Goal: Find specific page/section: Find specific page/section

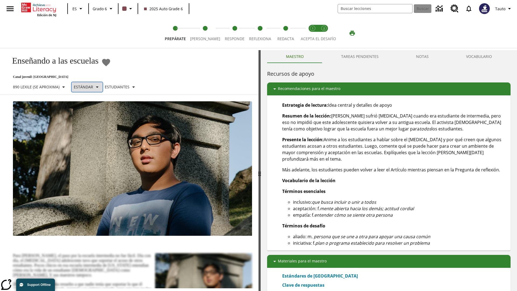
click at [90, 87] on p "Estándar" at bounding box center [83, 87] width 19 height 6
click at [41, 87] on p "890 Lexile (Se aproxima)" at bounding box center [36, 87] width 47 height 6
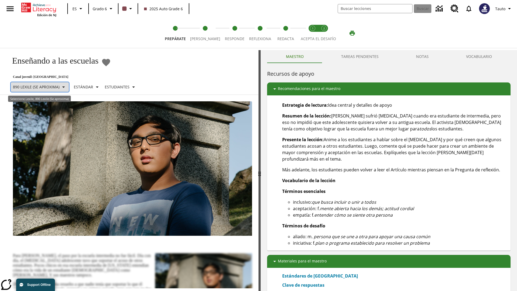
scroll to position [32, 0]
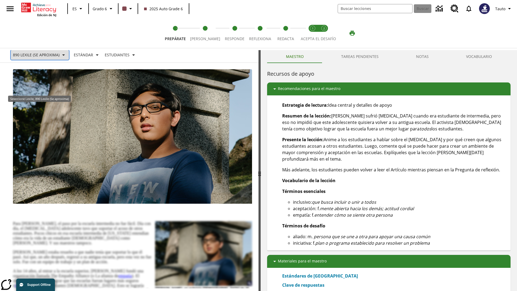
click at [41, 55] on p "890 Lexile (Se aproxima)" at bounding box center [36, 55] width 47 height 6
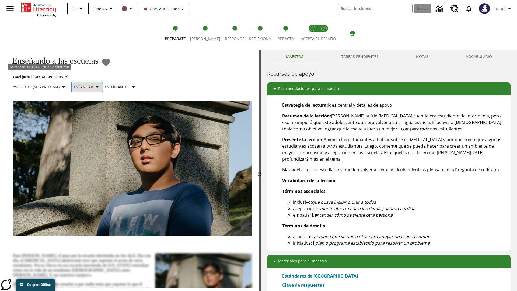
click at [90, 84] on p "Estándar" at bounding box center [83, 87] width 19 height 6
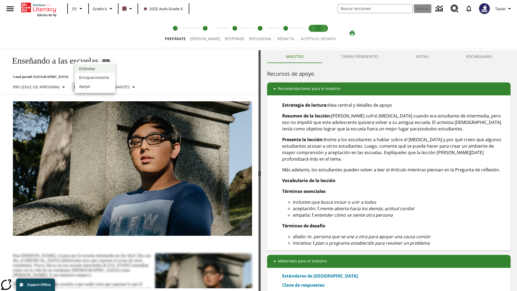
scroll to position [32, 0]
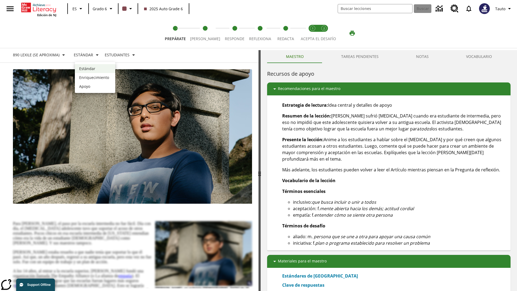
click at [95, 77] on p "Enriquecimiento" at bounding box center [95, 78] width 32 height 6
